Goal: Navigation & Orientation: Go to known website

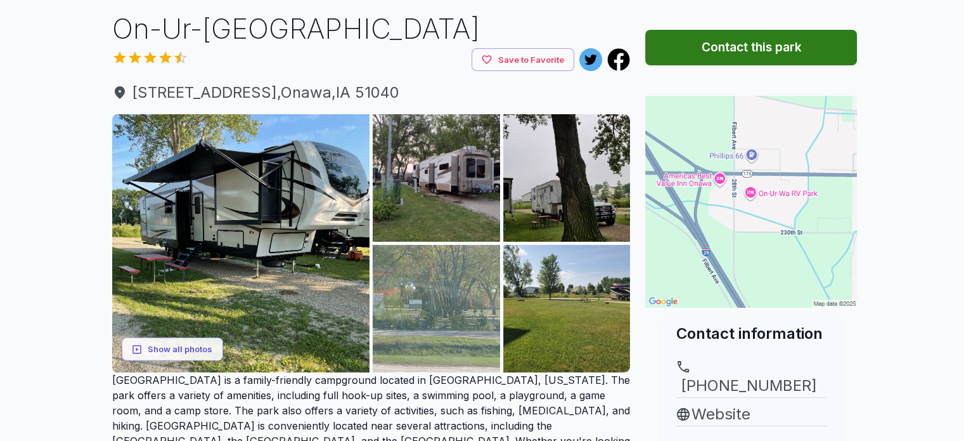
scroll to position [86, 0]
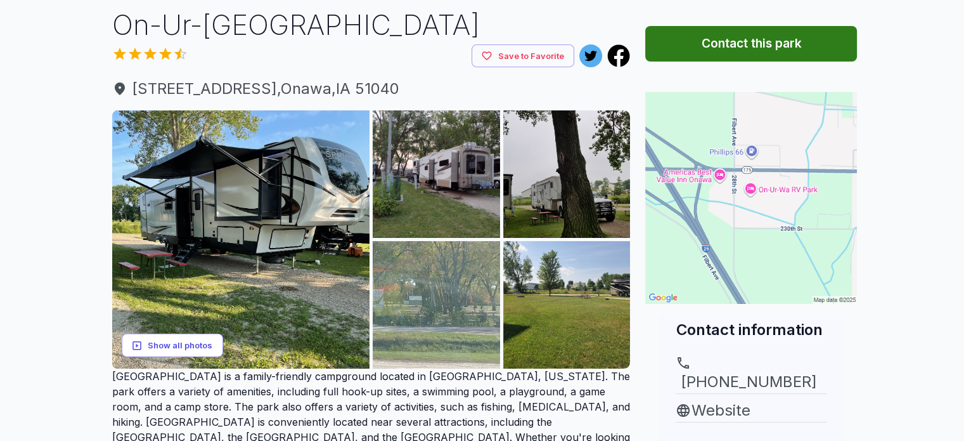
click at [193, 351] on button "Show all photos" at bounding box center [172, 345] width 101 height 23
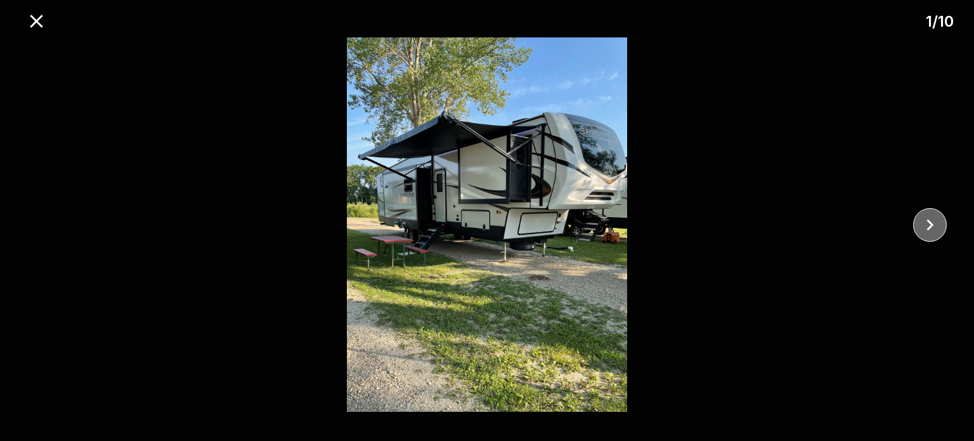
click at [928, 223] on icon "close" at bounding box center [930, 225] width 22 height 22
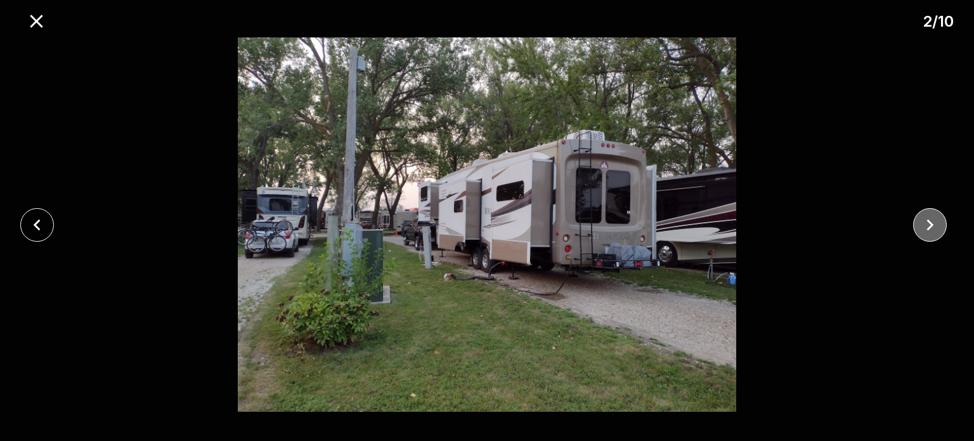
click at [928, 223] on icon "close" at bounding box center [930, 225] width 22 height 22
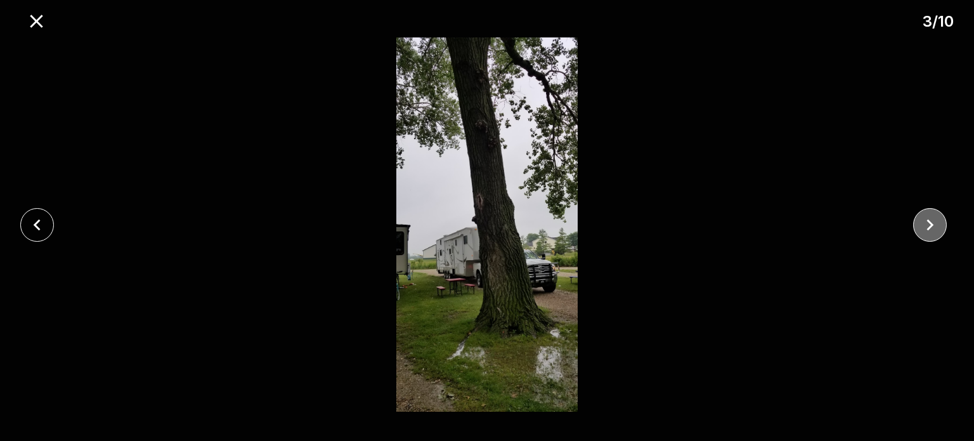
click at [928, 223] on icon "close" at bounding box center [930, 225] width 22 height 22
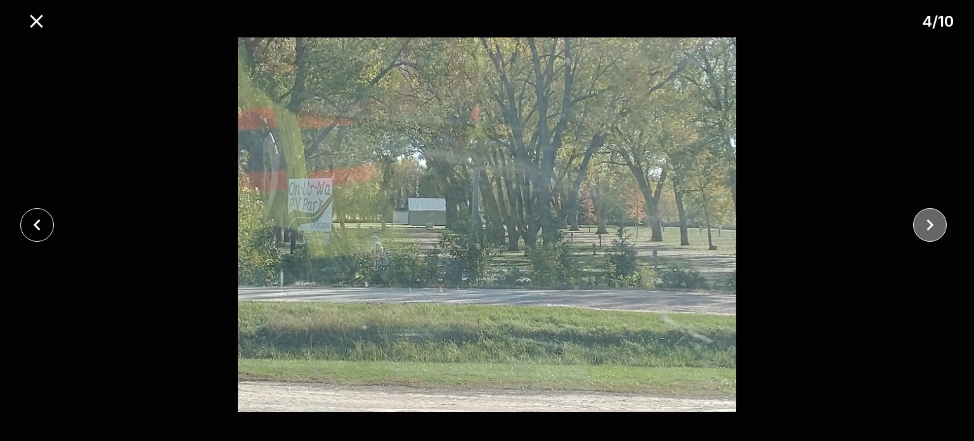
click at [928, 223] on icon "close" at bounding box center [930, 225] width 22 height 22
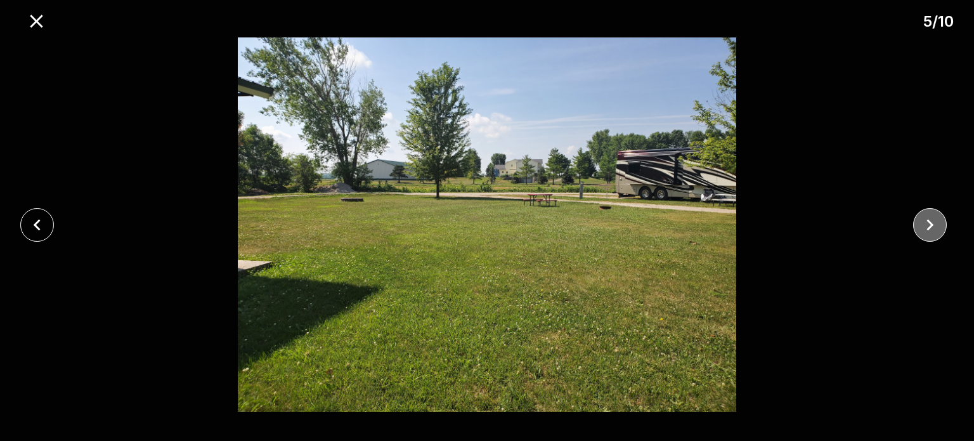
click at [928, 223] on icon "close" at bounding box center [930, 225] width 22 height 22
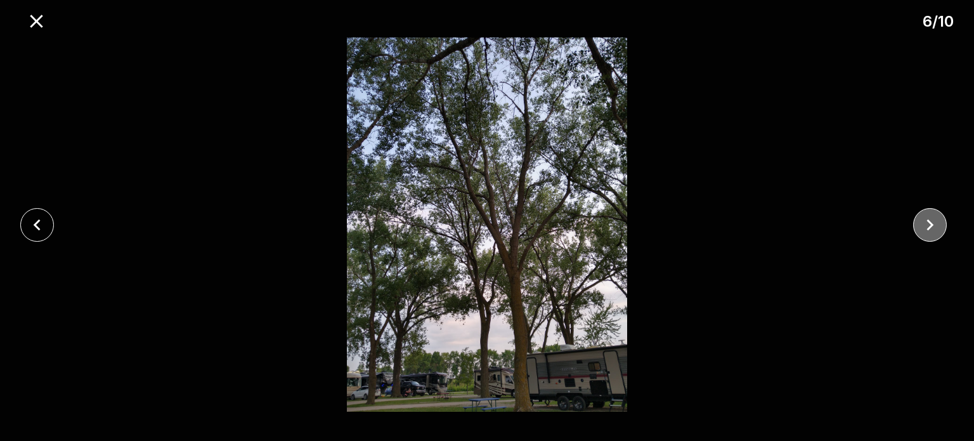
click at [928, 223] on icon "close" at bounding box center [930, 225] width 22 height 22
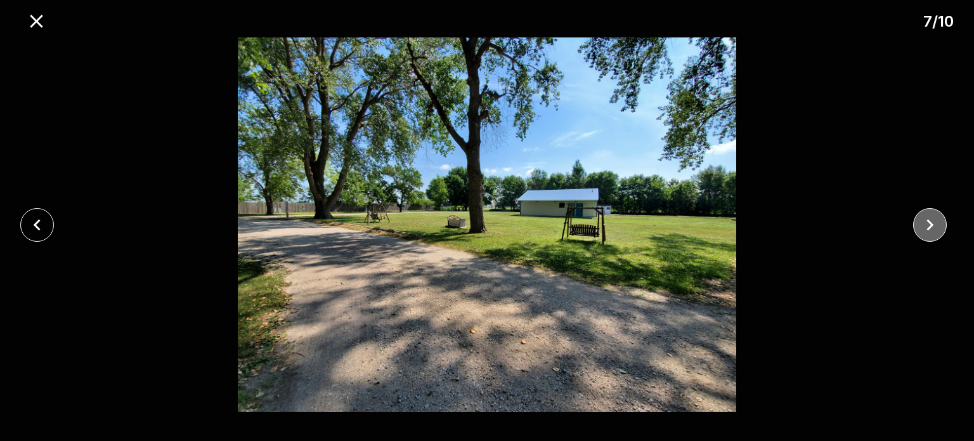
click at [928, 223] on icon "close" at bounding box center [930, 225] width 22 height 22
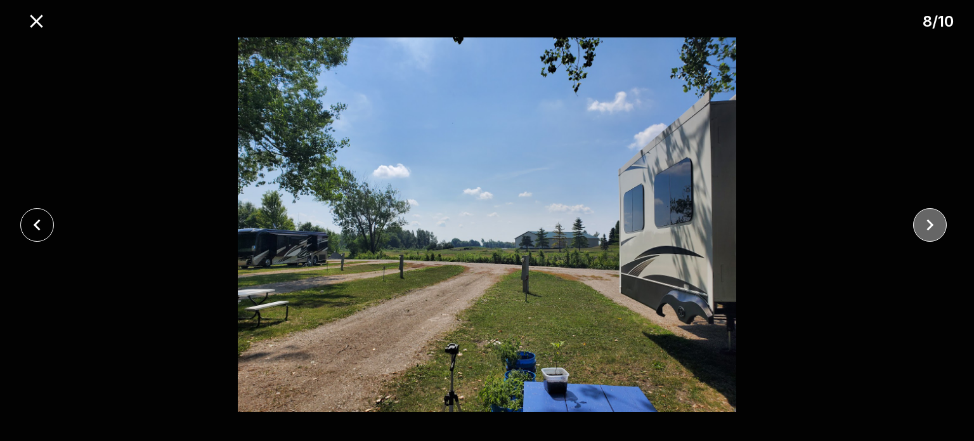
click at [928, 223] on icon "close" at bounding box center [930, 225] width 22 height 22
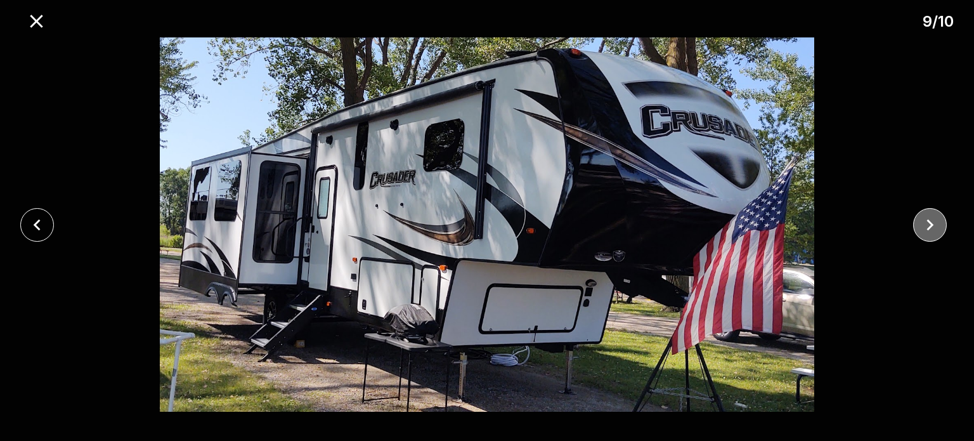
click at [928, 223] on icon "close" at bounding box center [930, 225] width 22 height 22
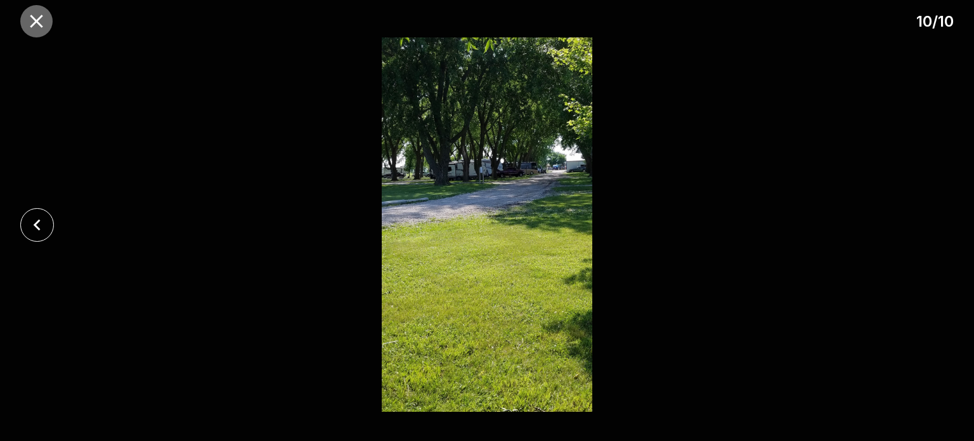
click at [34, 25] on icon "close" at bounding box center [36, 21] width 22 height 22
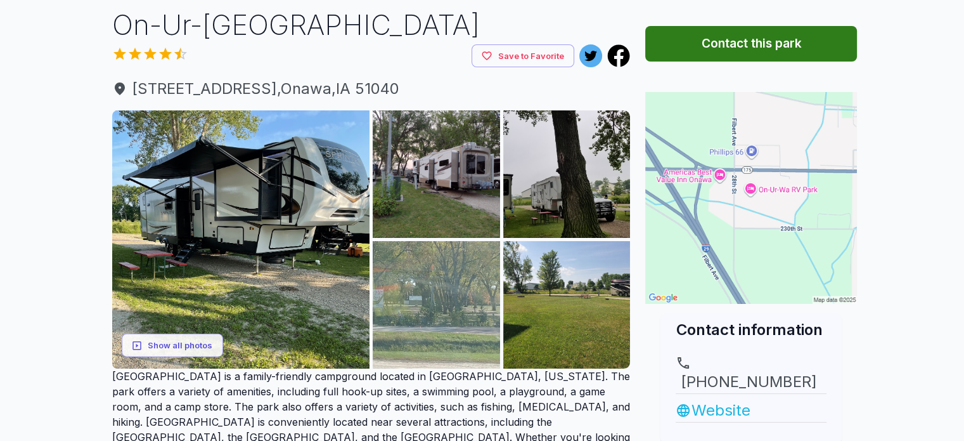
click at [713, 399] on link "Website" at bounding box center [751, 410] width 151 height 23
